Goal: Information Seeking & Learning: Learn about a topic

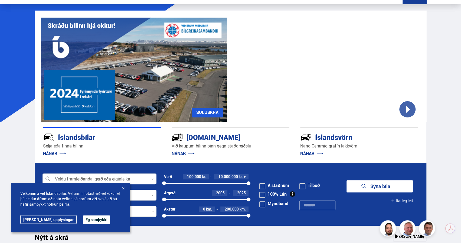
scroll to position [27, 0]
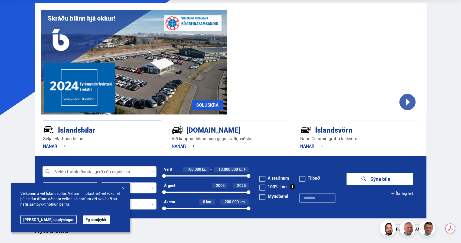
click at [183, 146] on link "NÁNAR" at bounding box center [183, 146] width 23 height 6
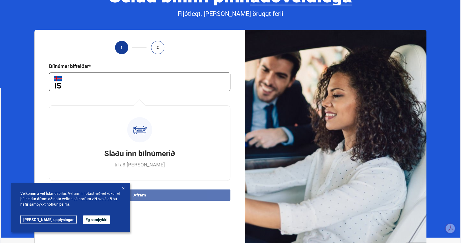
scroll to position [108, 0]
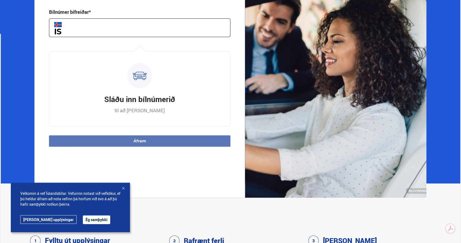
drag, startPoint x: 212, startPoint y: 168, endPoint x: 207, endPoint y: 171, distance: 5.8
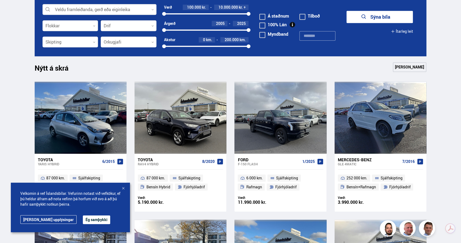
scroll to position [189, 0]
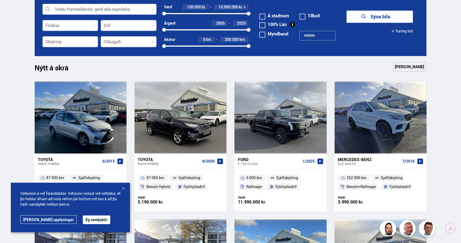
click at [123, 188] on div at bounding box center [122, 188] width 5 height 5
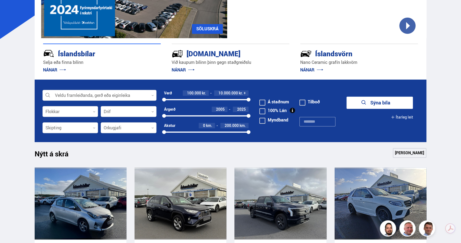
scroll to position [0, 0]
